Goal: Task Accomplishment & Management: Use online tool/utility

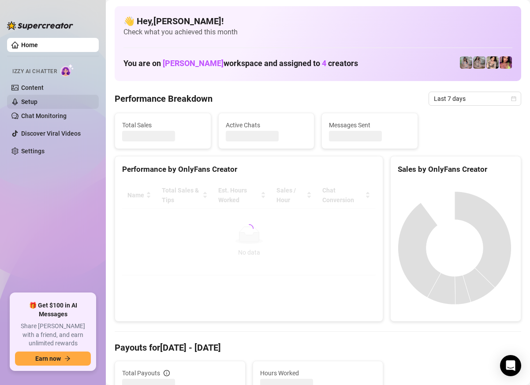
click at [37, 103] on link "Setup" at bounding box center [29, 101] width 16 height 7
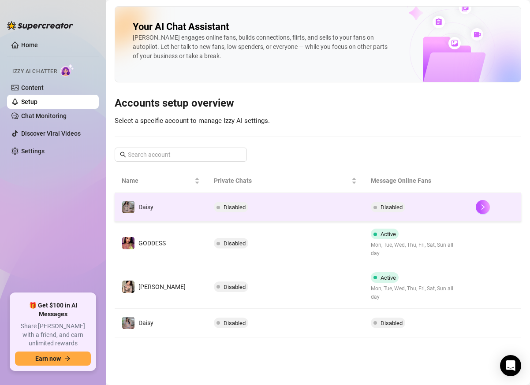
click at [224, 209] on span "Disabled" at bounding box center [235, 207] width 22 height 7
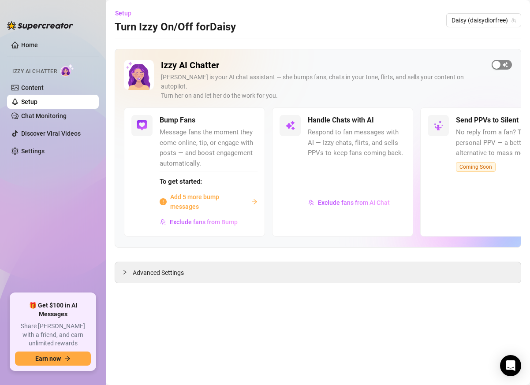
click at [502, 67] on button "button" at bounding box center [502, 65] width 20 height 10
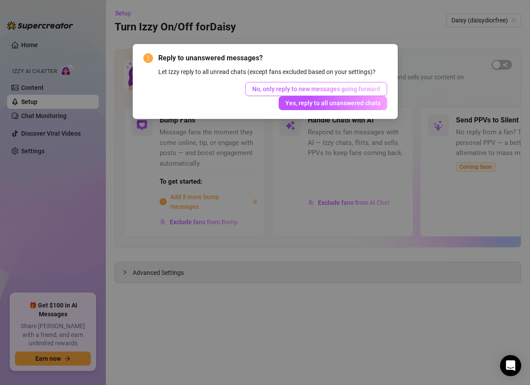
click at [364, 90] on span "No, only reply to new messages going forward" at bounding box center [316, 89] width 128 height 7
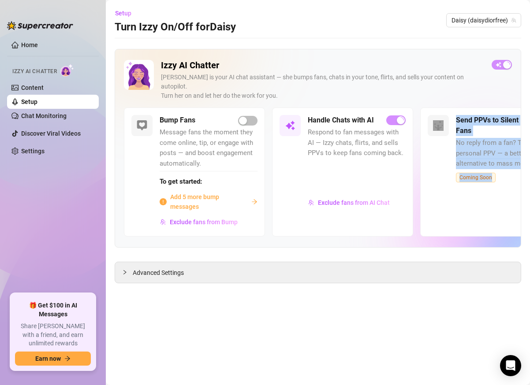
drag, startPoint x: 450, startPoint y: 199, endPoint x: 377, endPoint y: 205, distance: 73.0
click at [377, 205] on div "Bump Fans Message fans the moment they come online, tip, or engage with posts —…" at bounding box center [318, 172] width 388 height 129
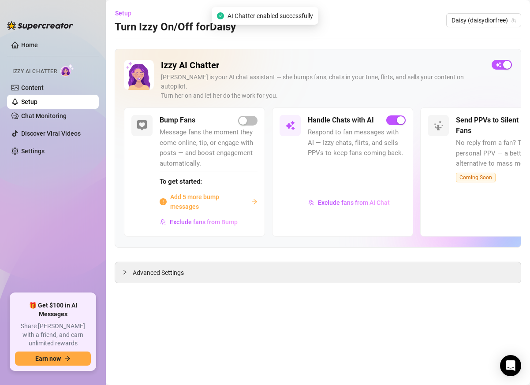
click at [390, 237] on div "Izzy AI Chatter [PERSON_NAME] is your AI chat assistant — she bumps fans, chats…" at bounding box center [318, 148] width 406 height 199
